Goal: Check status: Check status

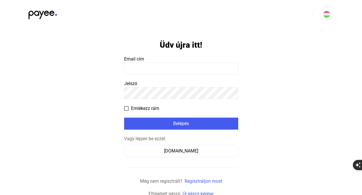
scroll to position [4, 0]
click at [164, 68] on input at bounding box center [181, 68] width 114 height 12
click at [167, 68] on input at bounding box center [181, 68] width 114 height 12
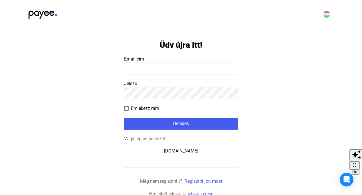
scroll to position [2, 0]
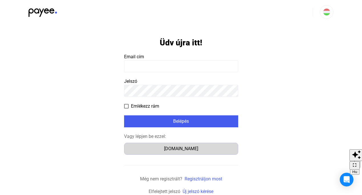
click at [187, 150] on div "Számlázz.hu" at bounding box center [181, 148] width 110 height 7
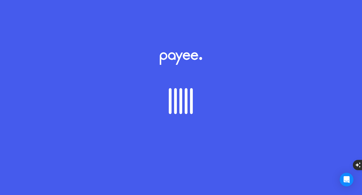
scroll to position [4, 0]
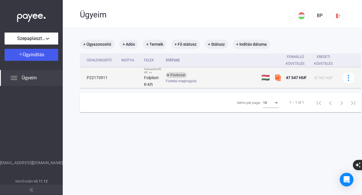
click at [218, 80] on div "Fizetési meghagyás" at bounding box center [211, 81] width 91 height 4
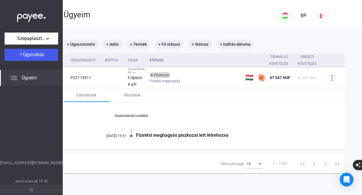
scroll to position [0, 0]
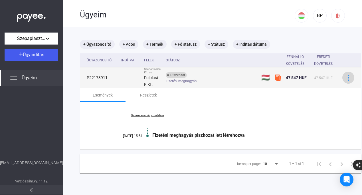
click at [349, 81] on button at bounding box center [348, 78] width 12 height 12
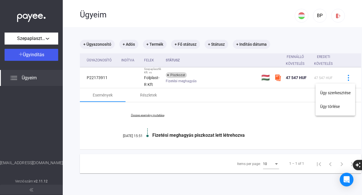
click at [262, 113] on div at bounding box center [181, 97] width 362 height 195
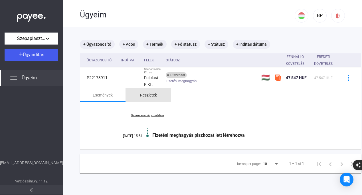
click at [148, 92] on div "Részletek" at bounding box center [148, 95] width 17 height 7
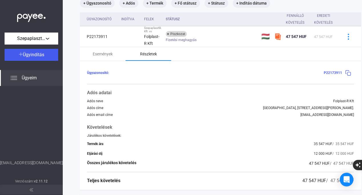
scroll to position [77, 0]
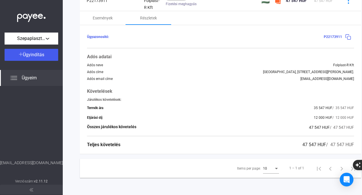
click at [103, 78] on div "Adós email címe" at bounding box center [100, 79] width 26 height 4
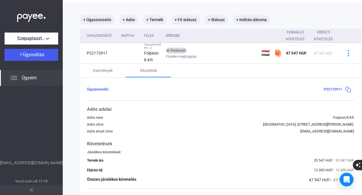
scroll to position [21, 0]
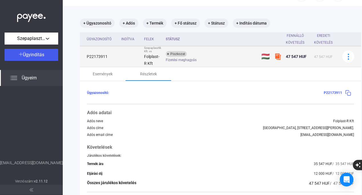
click at [255, 55] on div "Piszkozat Fizetési meghagyás" at bounding box center [211, 56] width 91 height 11
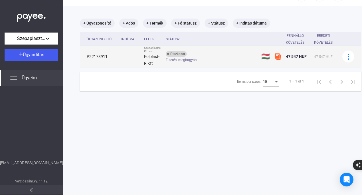
click at [209, 54] on div "Piszkozat Fizetési meghagyás" at bounding box center [211, 56] width 91 height 11
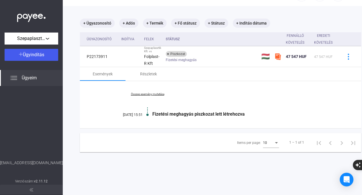
scroll to position [27, 0]
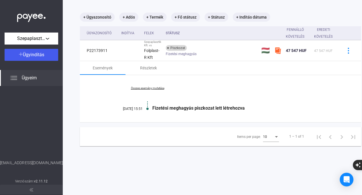
click at [138, 136] on div "Items per page: 10 1 – 1 of 1" at bounding box center [220, 136] width 281 height 19
